Goal: Task Accomplishment & Management: Manage account settings

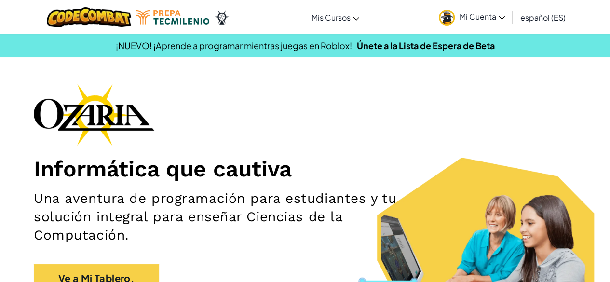
click at [427, 14] on span "Mi Cuenta" at bounding box center [482, 17] width 45 height 10
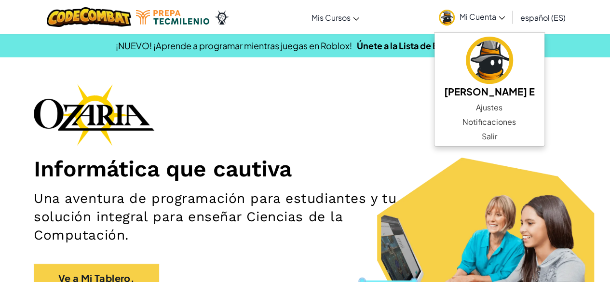
click at [363, 94] on div "Informática que cautiva Una aventura de programación para estudiantes y tu solu…" at bounding box center [305, 193] width 542 height 218
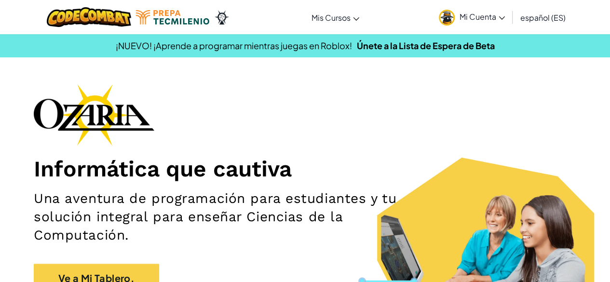
click at [427, 14] on img at bounding box center [447, 18] width 16 height 16
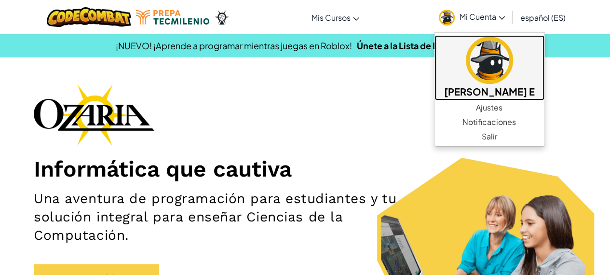
click at [427, 73] on img at bounding box center [489, 60] width 47 height 47
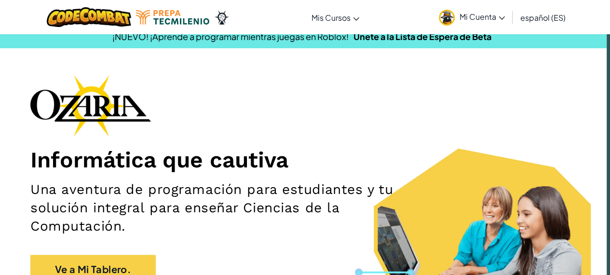
scroll to position [0, 3]
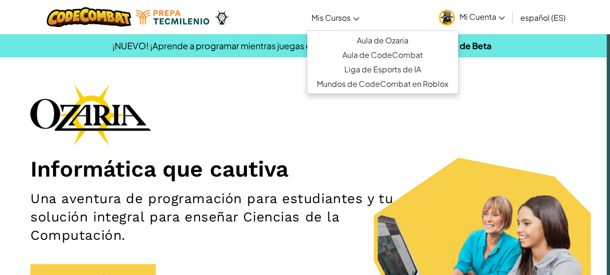
click at [322, 24] on link "Mis Cursos" at bounding box center [335, 17] width 57 height 26
click at [229, 110] on div "Informática que cautiva Una aventura de programación para estudiantes y tu solu…" at bounding box center [301, 193] width 542 height 218
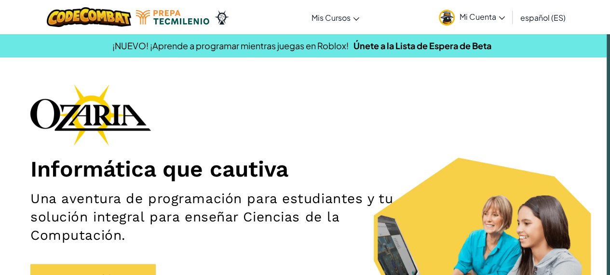
click at [427, 14] on span "Mi Cuenta" at bounding box center [482, 17] width 45 height 10
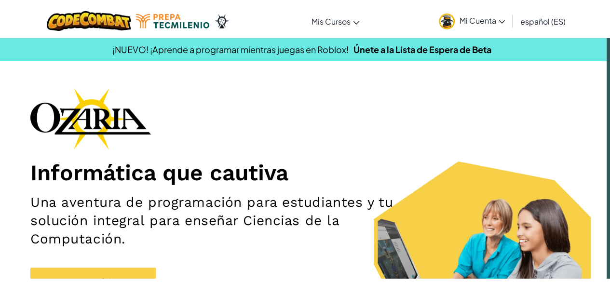
scroll to position [0, 0]
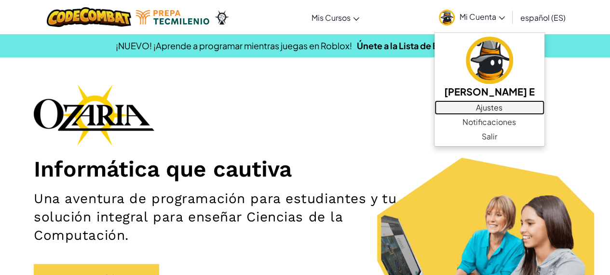
click at [427, 108] on link "Ajustes" at bounding box center [489, 107] width 110 height 14
